Goal: Go to known website: Access a specific website the user already knows

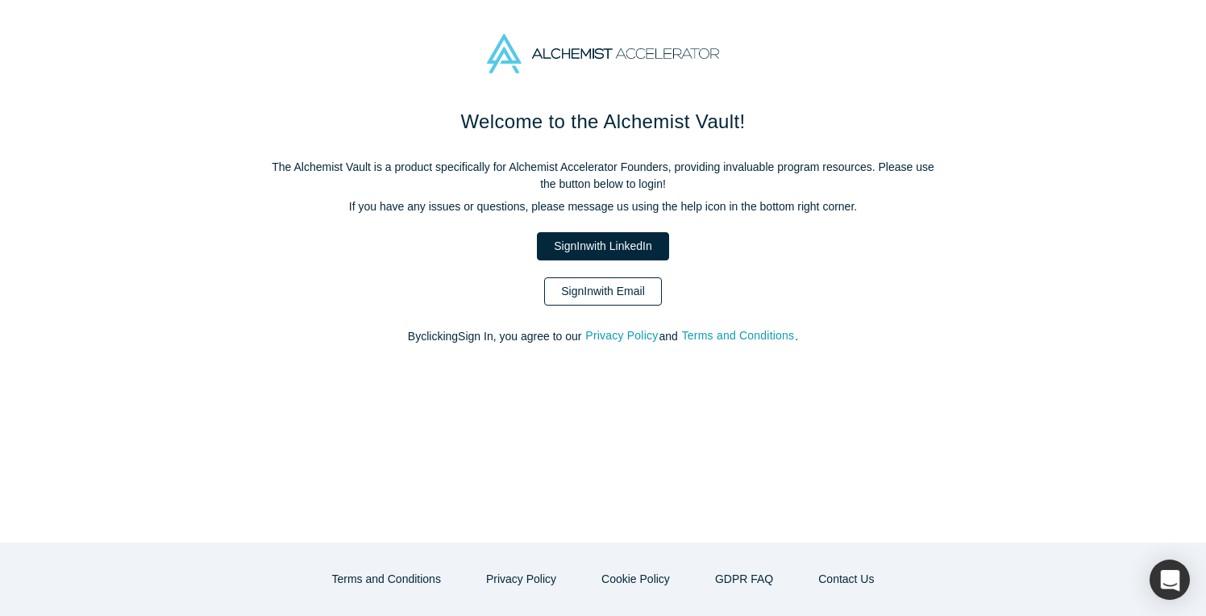
click at [614, 289] on link "Sign In with Email" at bounding box center [603, 291] width 118 height 28
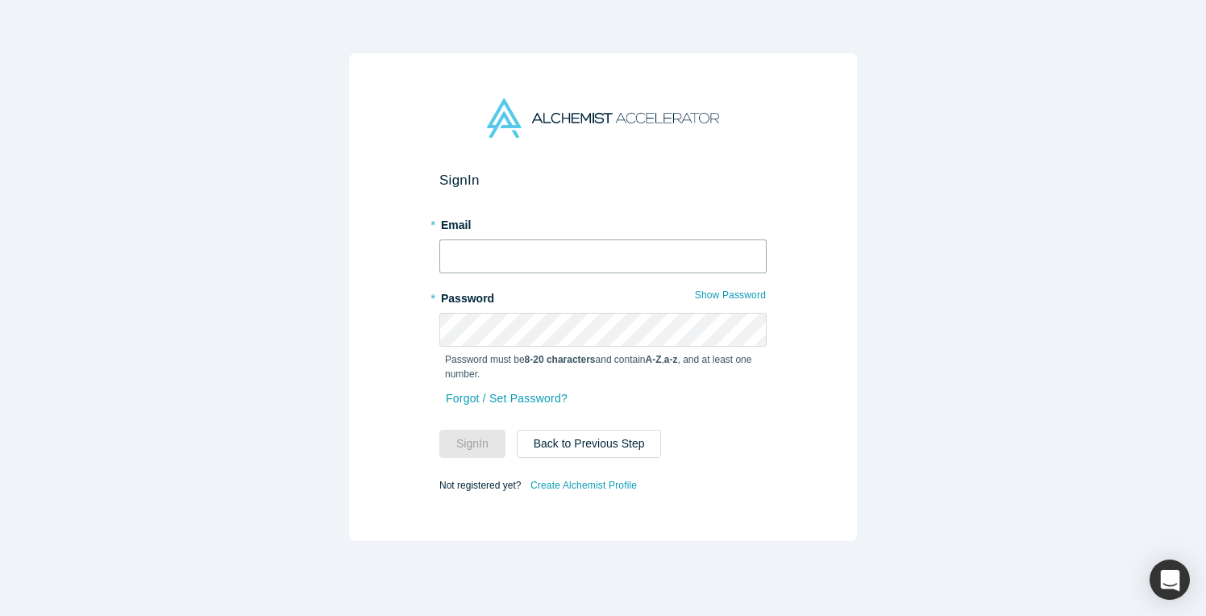
click at [599, 259] on input "text" at bounding box center [602, 256] width 327 height 34
type input "keith.rose@operantnetworks.com"
click at [758, 326] on span at bounding box center [757, 329] width 13 height 13
click at [350, 333] on div "Sign In * Email keith.rose@operantnetworks.com * Password Show Password Passwor…" at bounding box center [603, 297] width 508 height 488
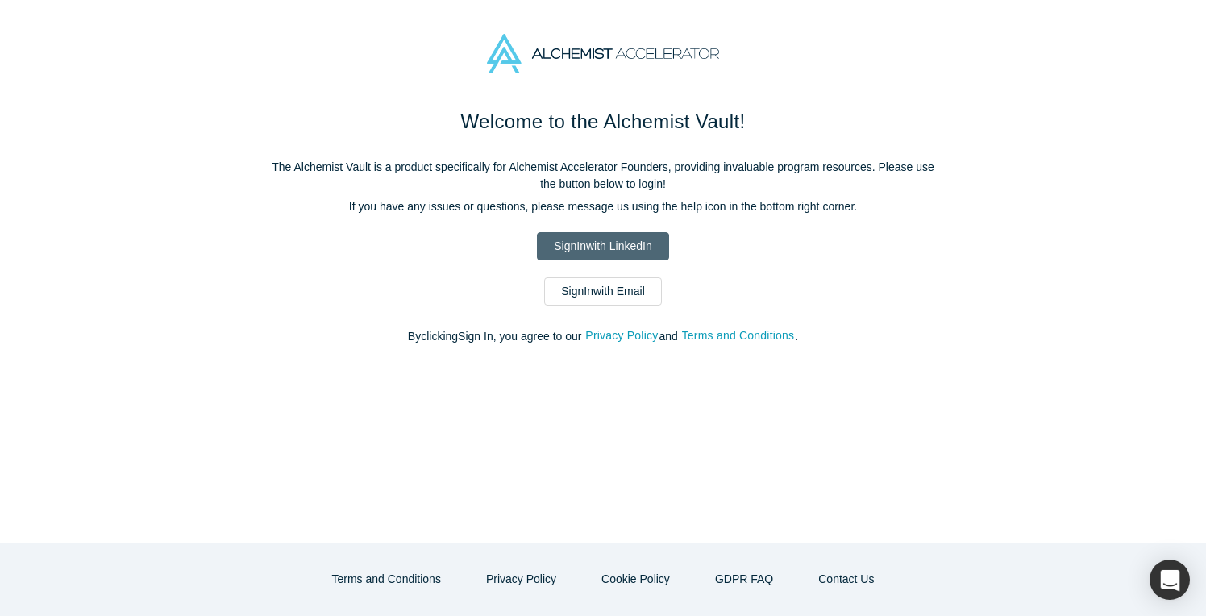
click at [572, 241] on link "Sign In with LinkedIn" at bounding box center [602, 246] width 131 height 28
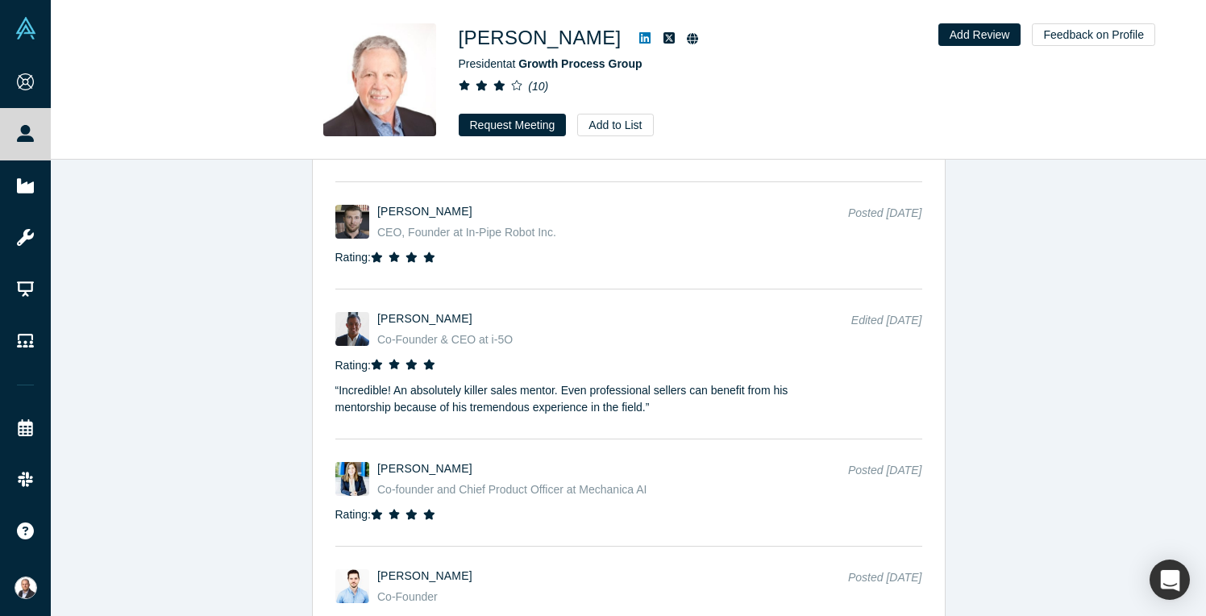
scroll to position [4136, 0]
